Goal: Transaction & Acquisition: Purchase product/service

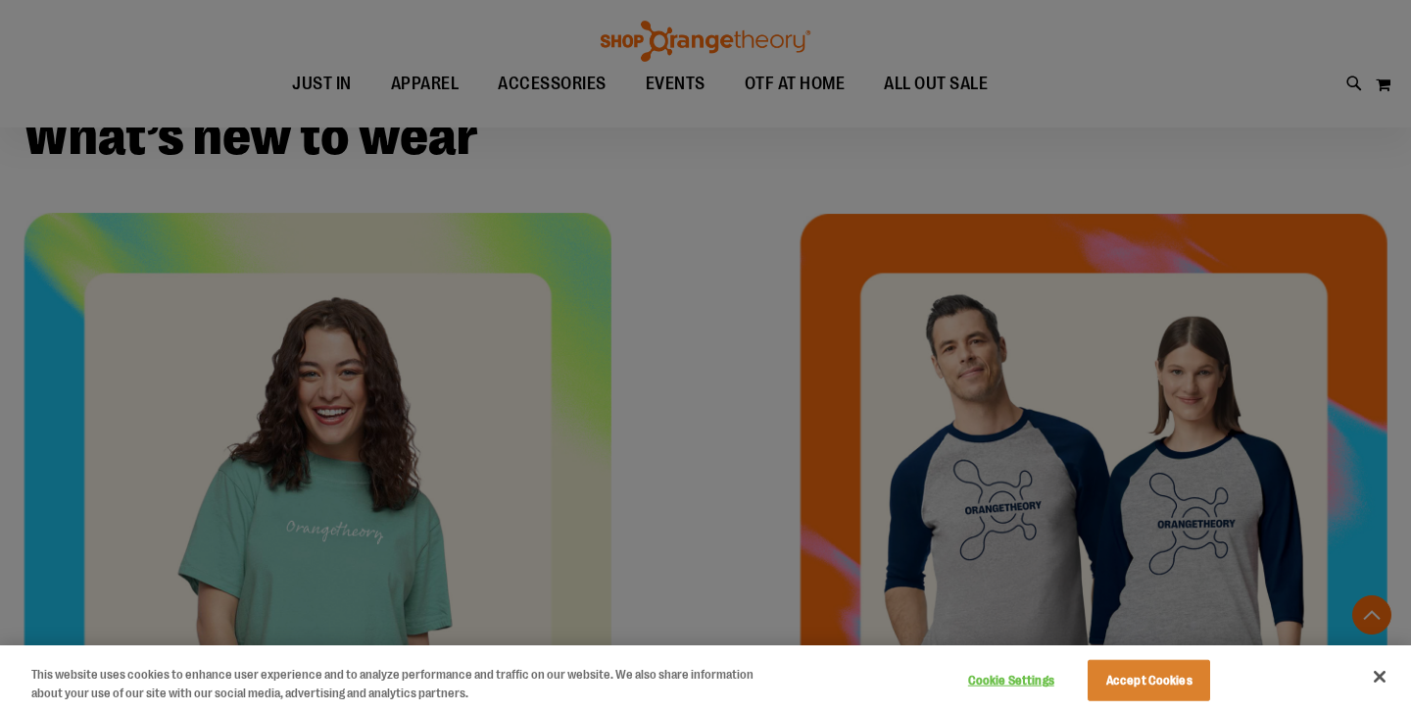
click at [1369, 671] on button "Close" at bounding box center [1379, 676] width 43 height 43
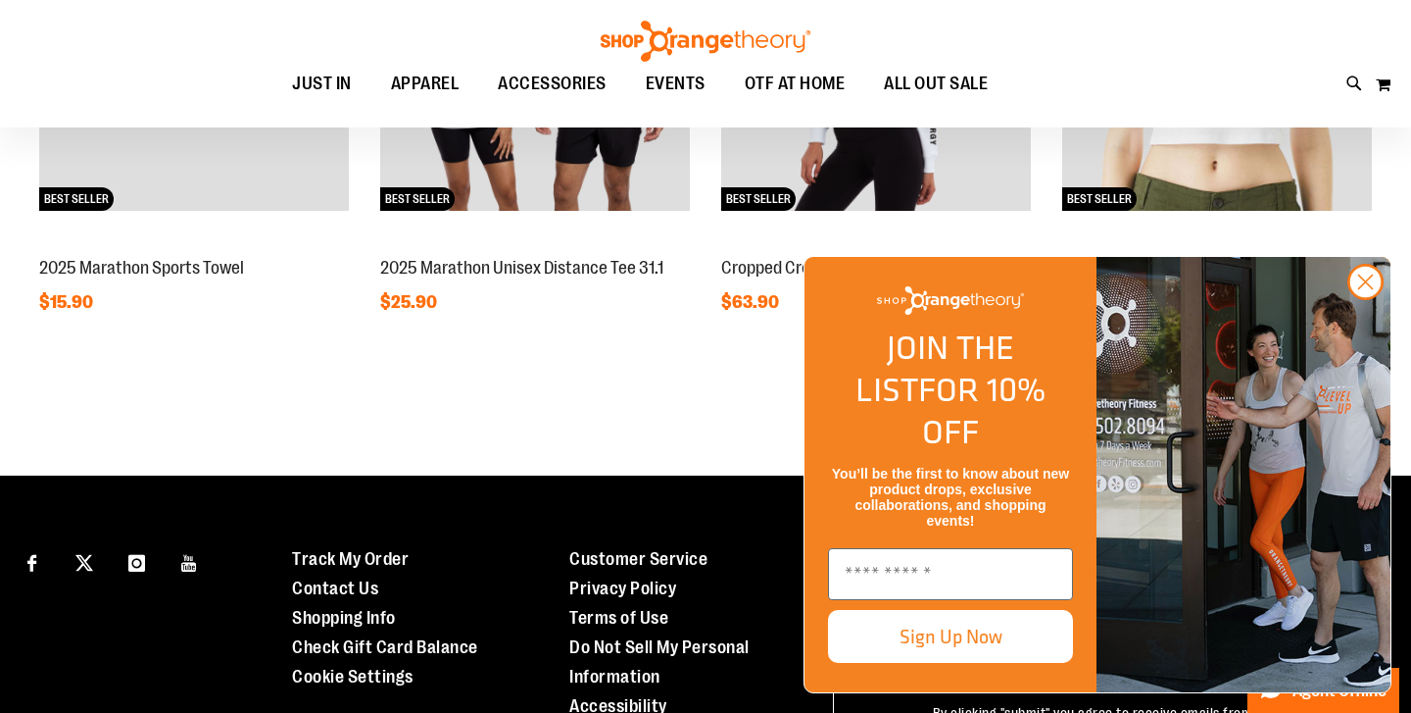
scroll to position [1562, 0]
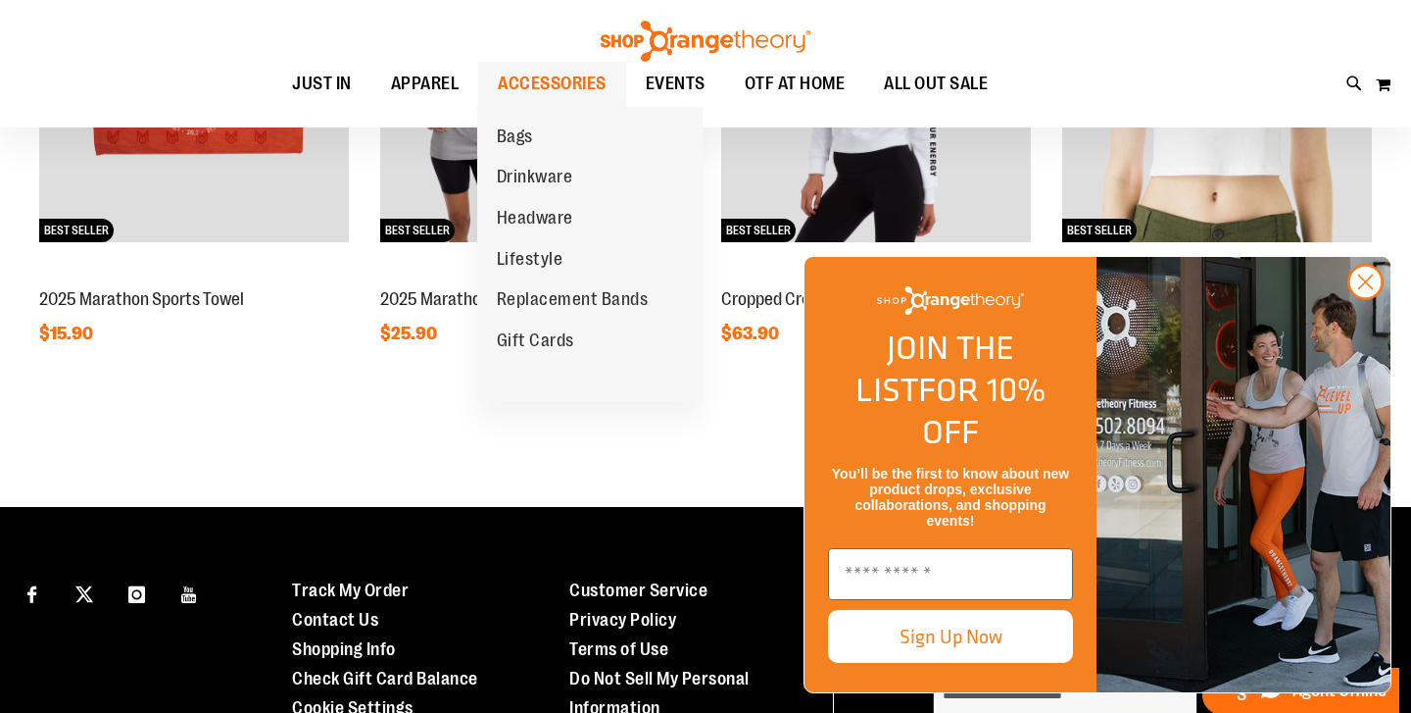
click at [563, 95] on span "ACCESSORIES" at bounding box center [552, 84] width 109 height 44
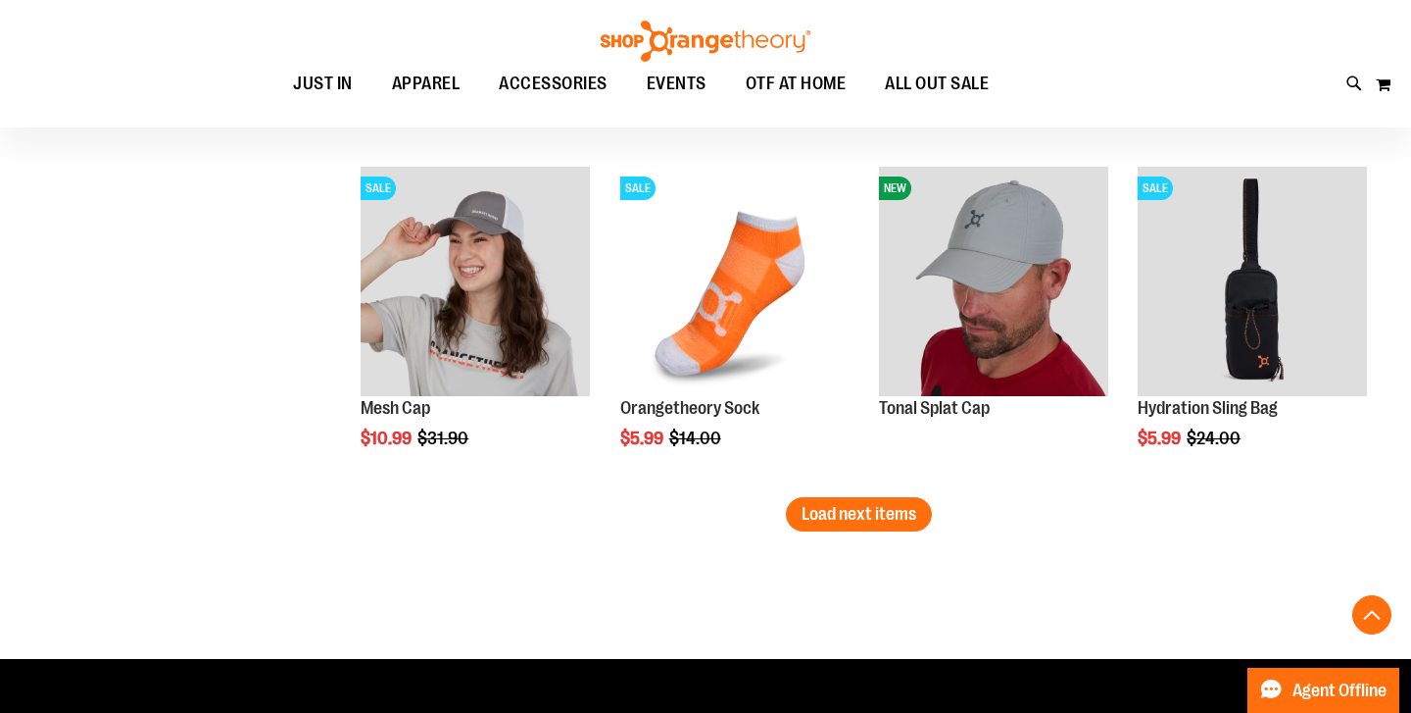
scroll to position [2710, 0]
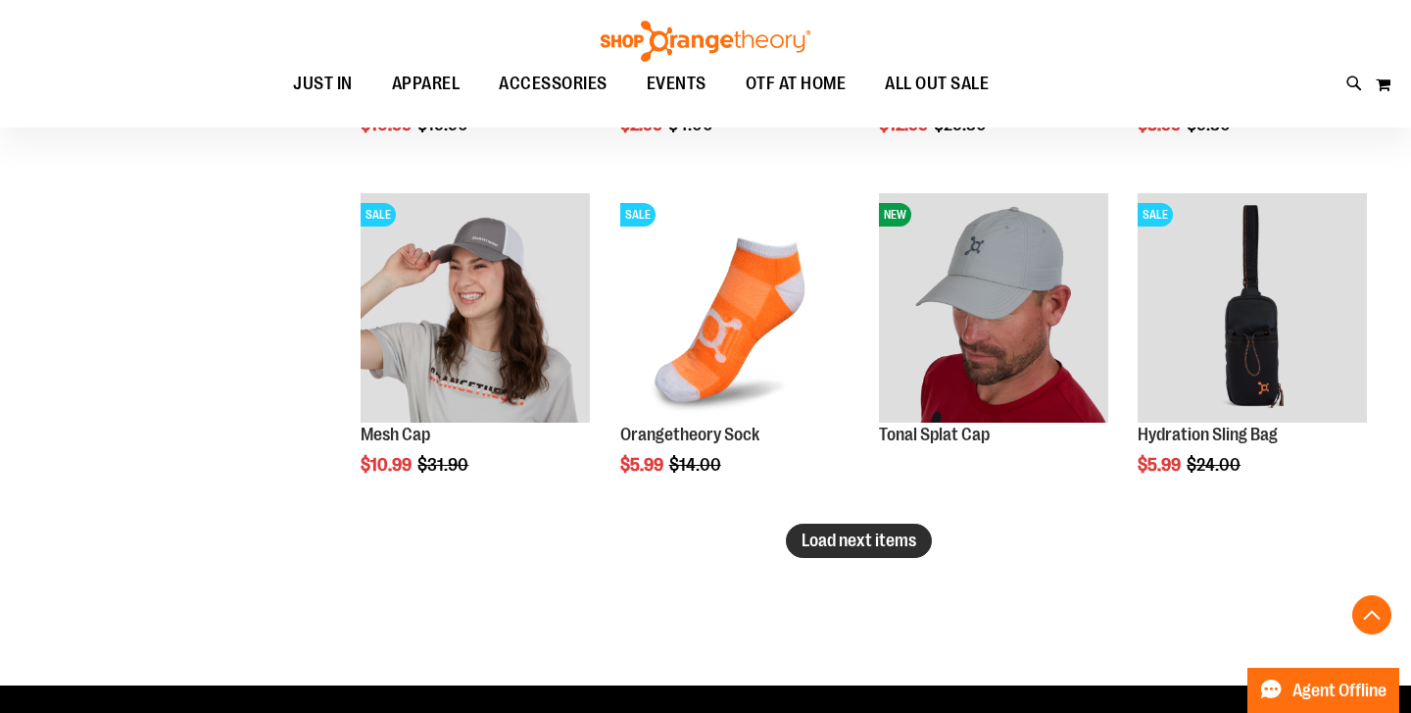
click at [862, 549] on span "Load next items" at bounding box center [859, 540] width 115 height 20
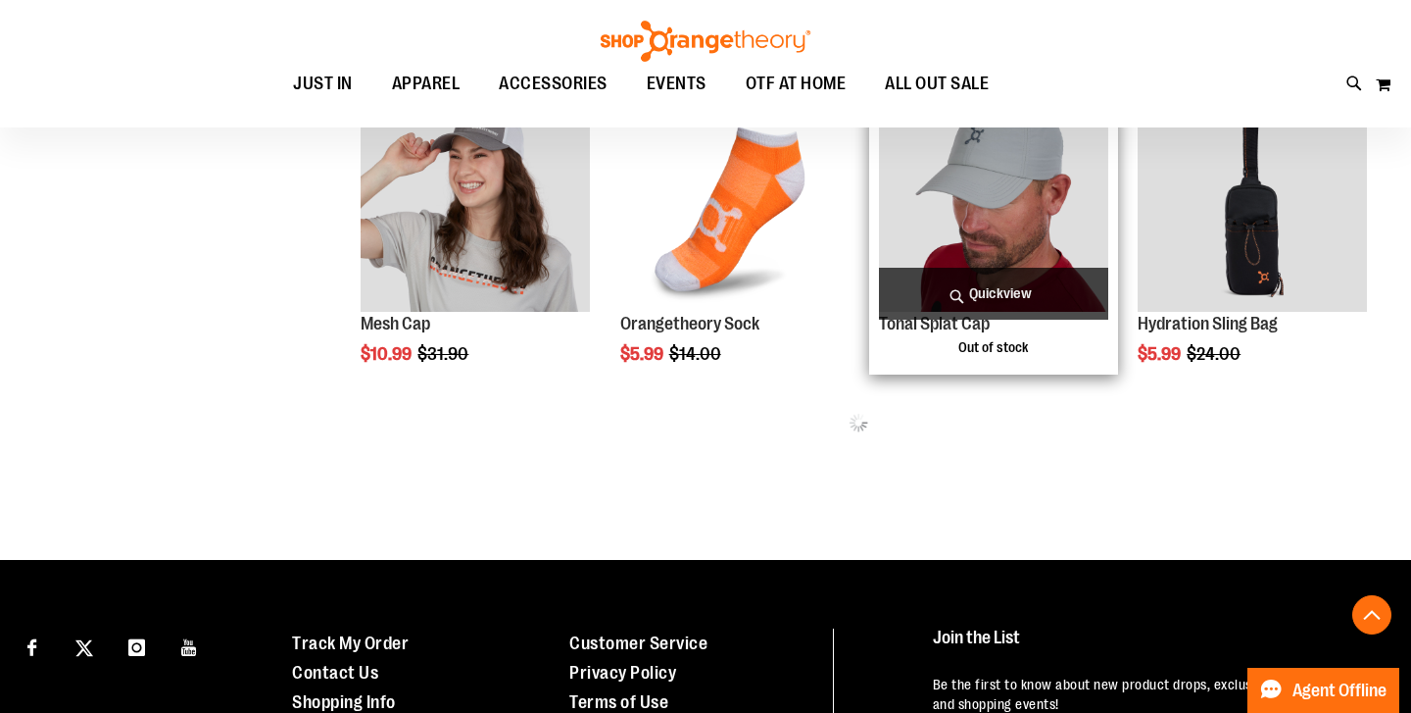
scroll to position [2826, 0]
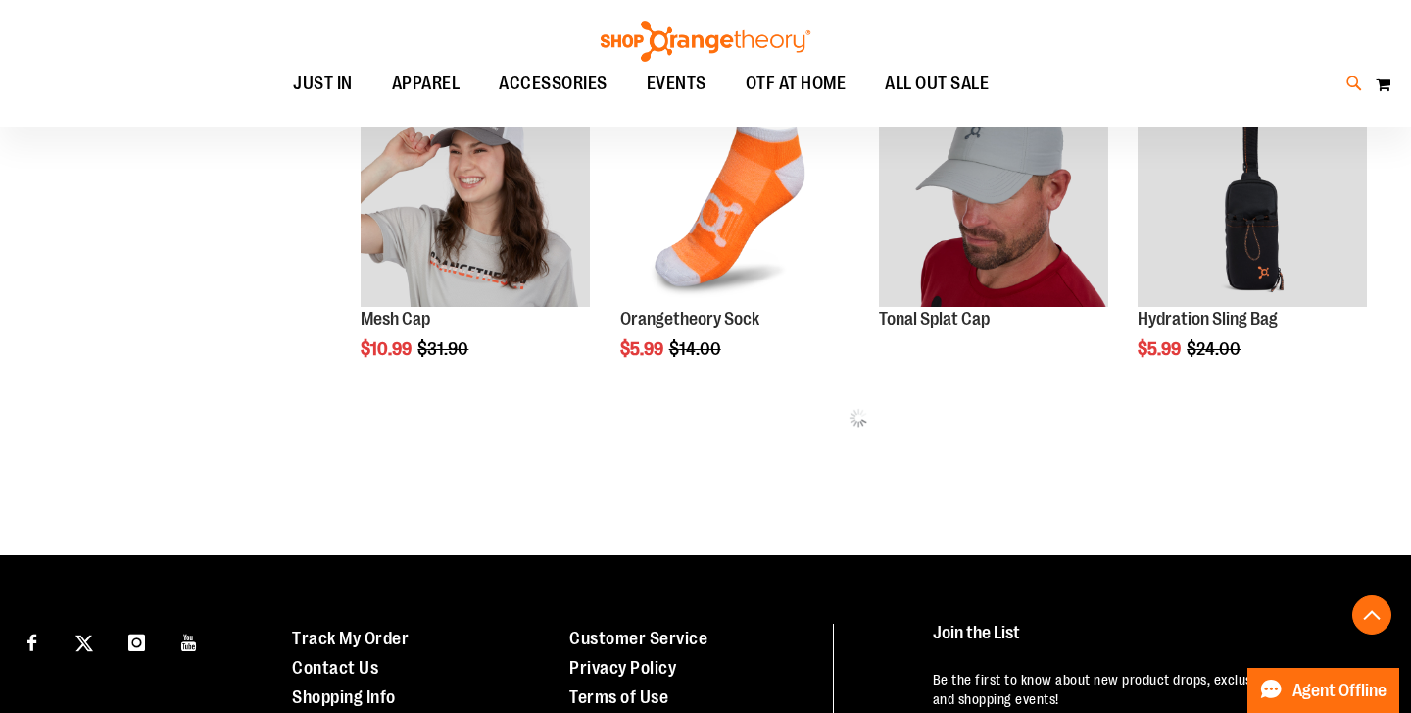
click at [1347, 76] on icon at bounding box center [1355, 84] width 17 height 23
click at [802, 110] on input "Search" at bounding box center [705, 110] width 1116 height 65
type input "******"
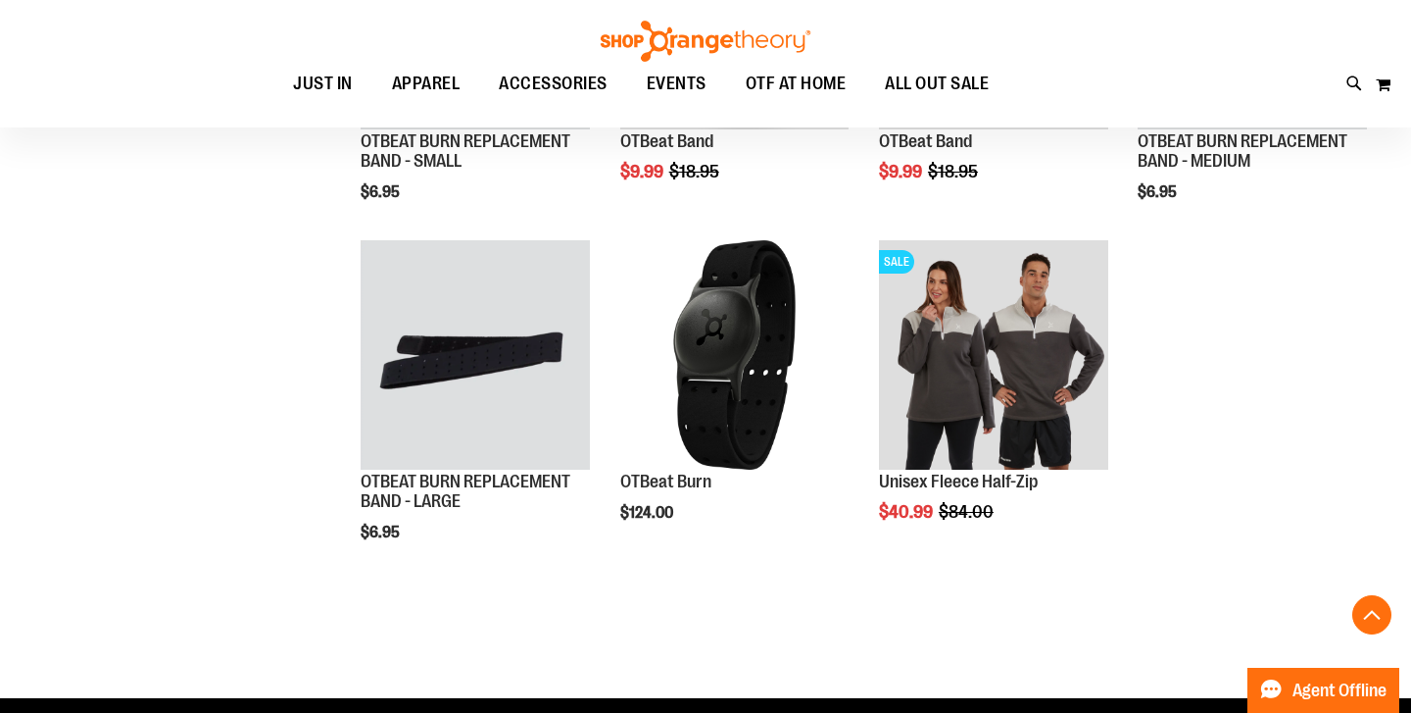
scroll to position [703, 0]
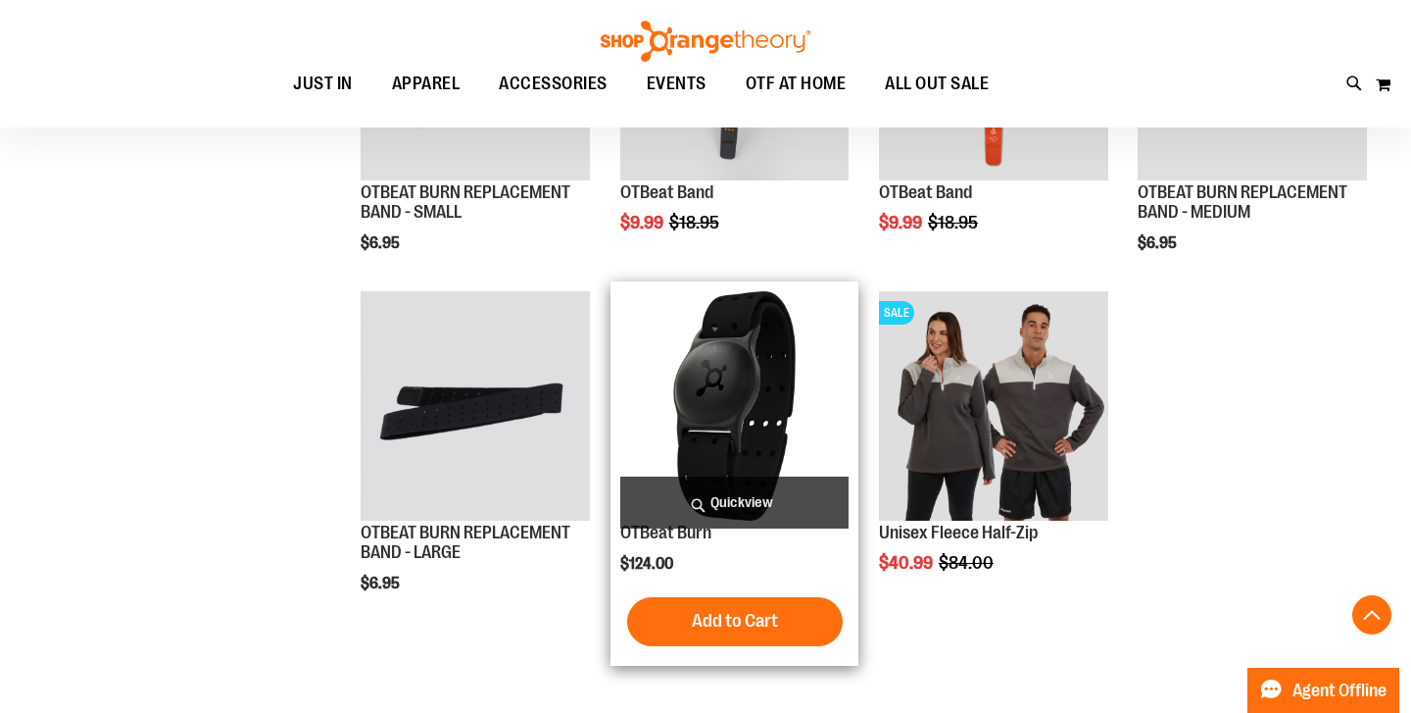
click at [708, 433] on img "product" at bounding box center [734, 405] width 229 height 229
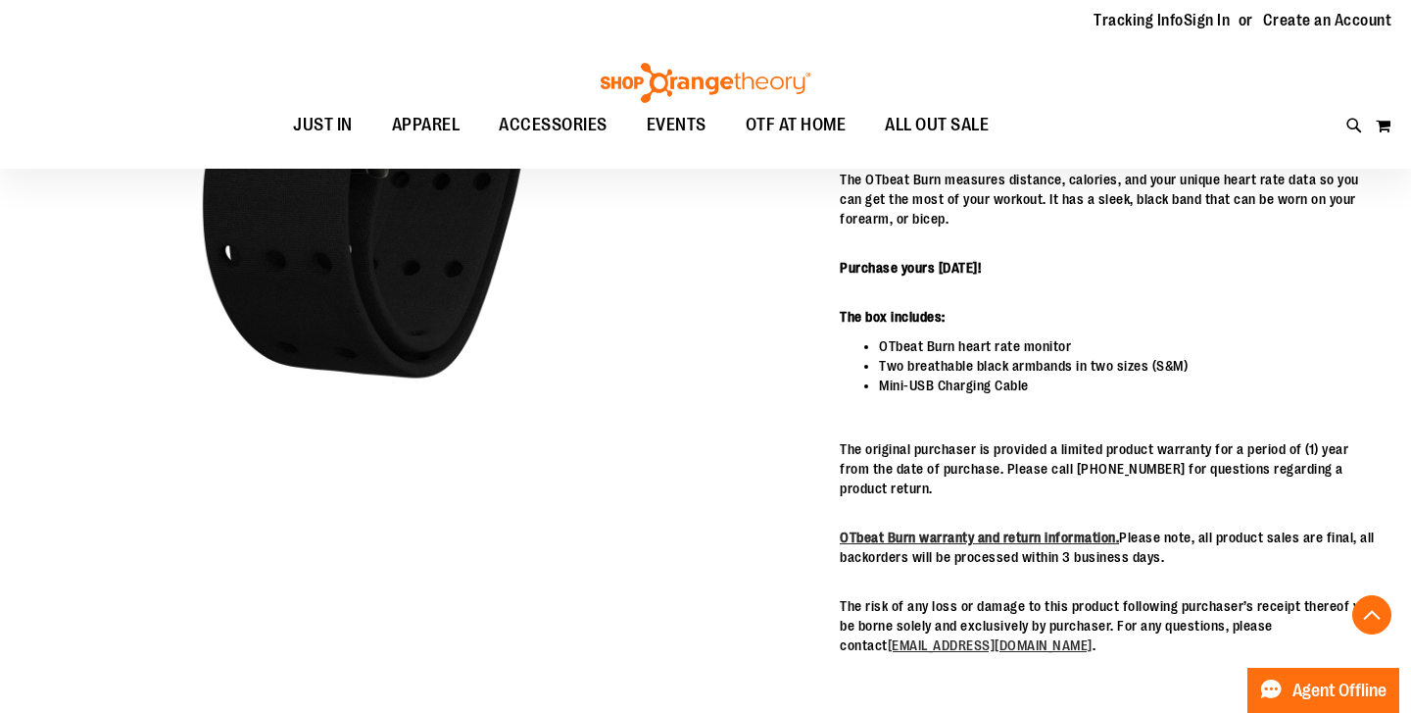
scroll to position [364, 0]
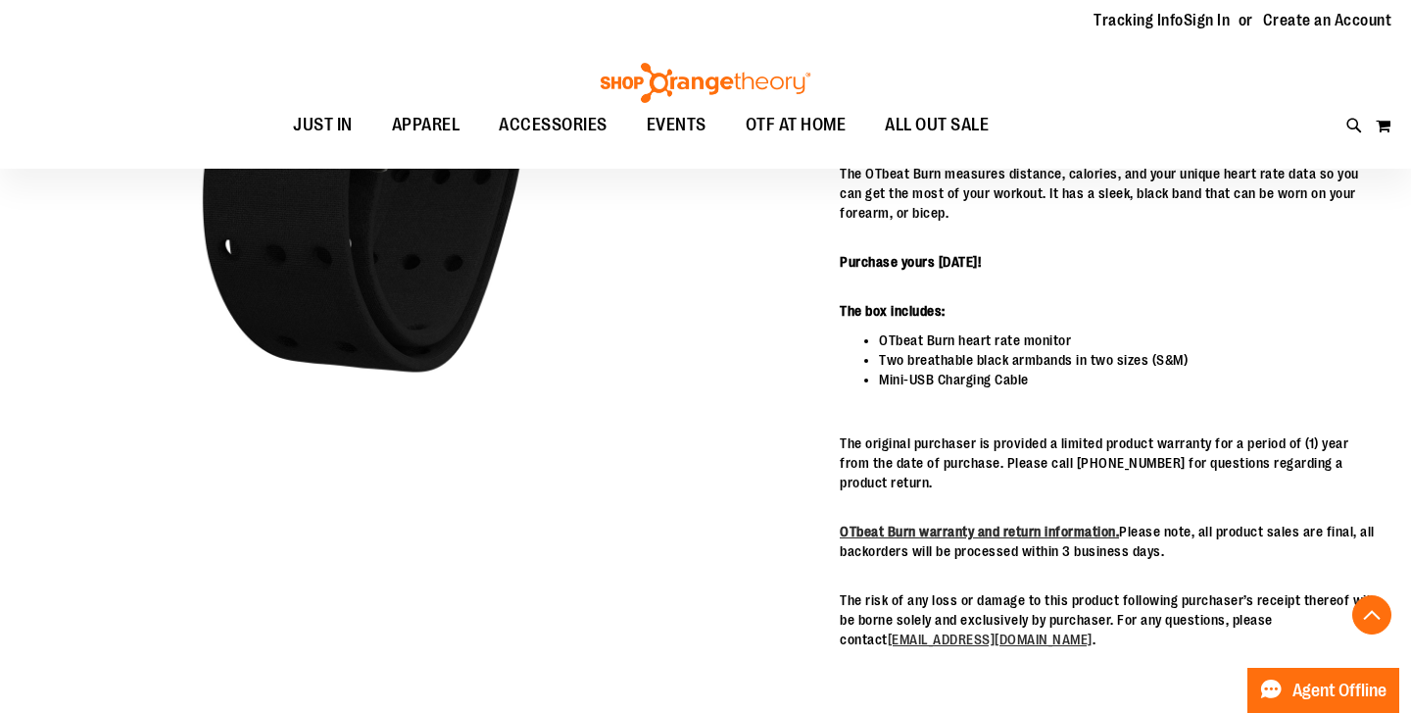
click at [926, 376] on li "Mini-USB Charging Cable" at bounding box center [1128, 379] width 498 height 20
click at [939, 376] on li "Mini-USB Charging Cable" at bounding box center [1128, 379] width 498 height 20
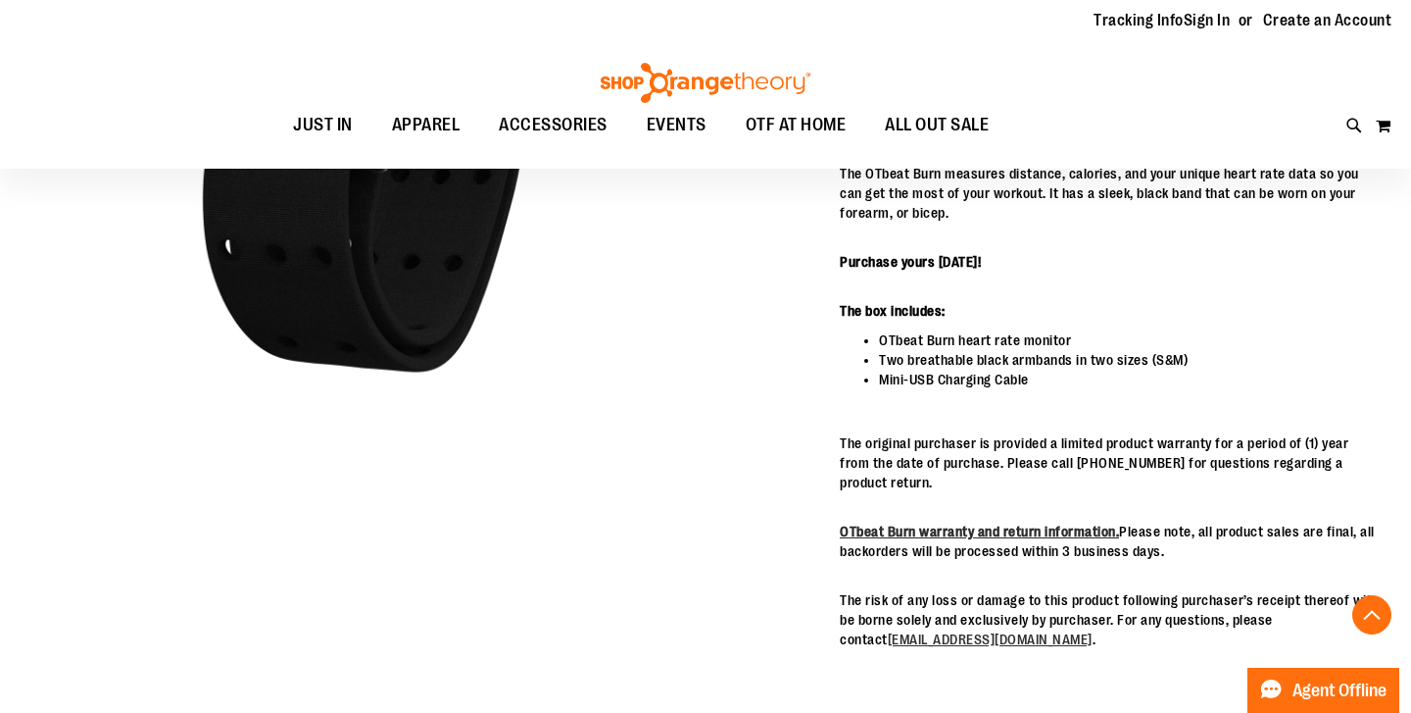
click at [939, 376] on li "Mini-USB Charging Cable" at bounding box center [1128, 379] width 498 height 20
click at [965, 377] on li "Mini-USB Charging Cable" at bounding box center [1128, 379] width 498 height 20
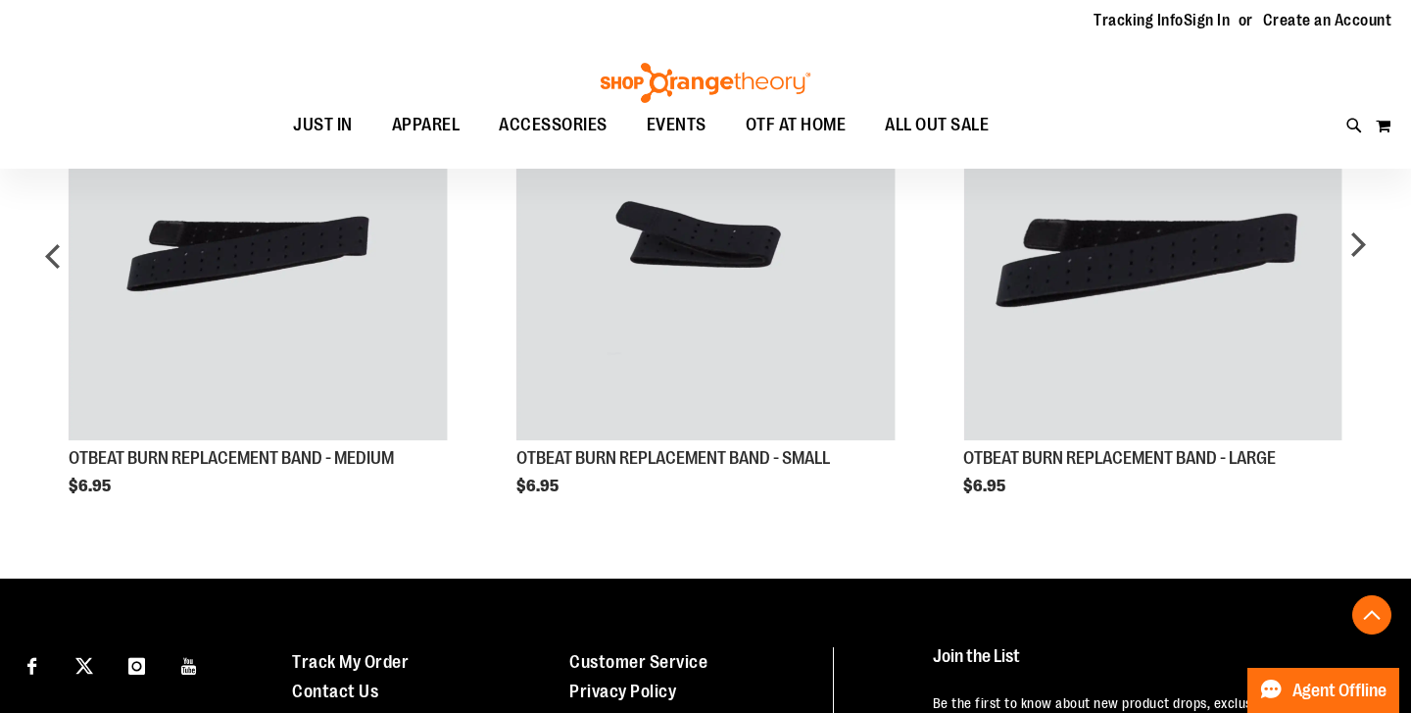
scroll to position [1130, 0]
